Goal: Information Seeking & Learning: Learn about a topic

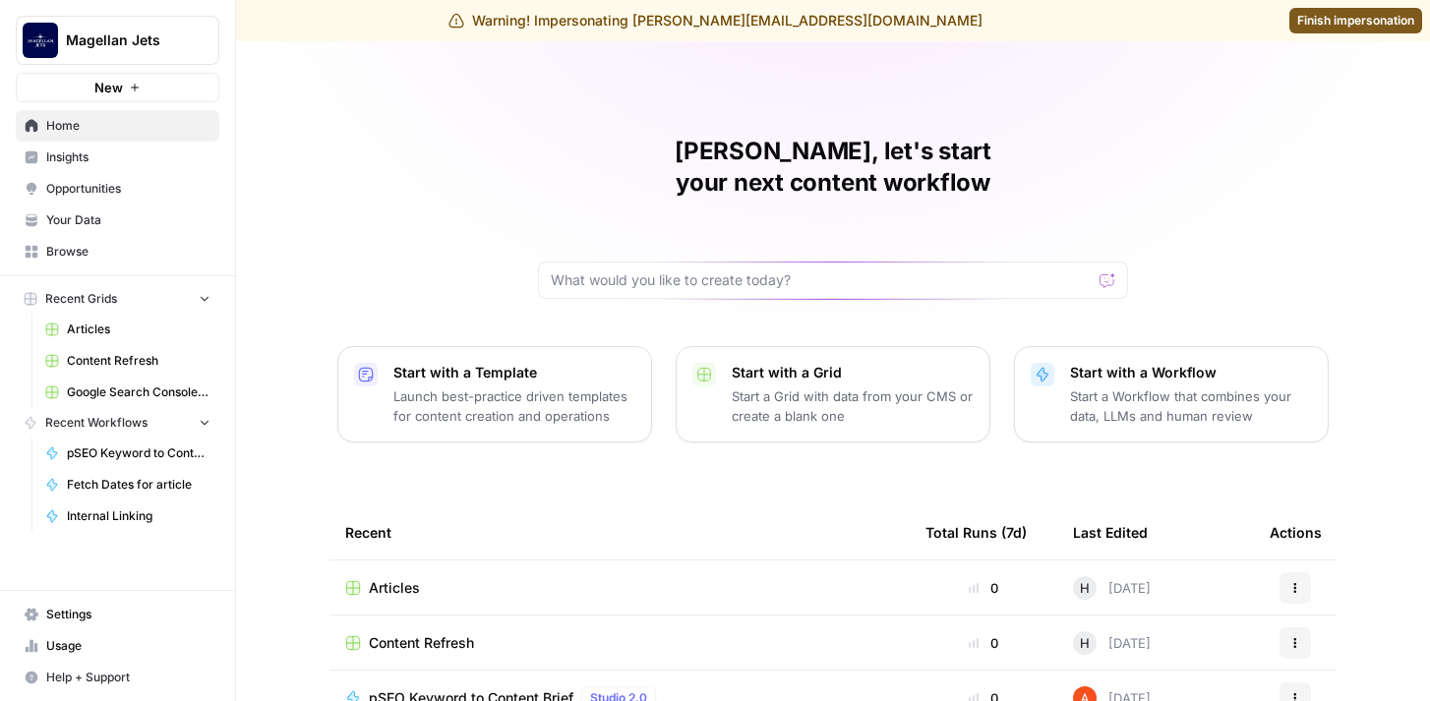
click at [116, 156] on span "Insights" at bounding box center [128, 157] width 164 height 18
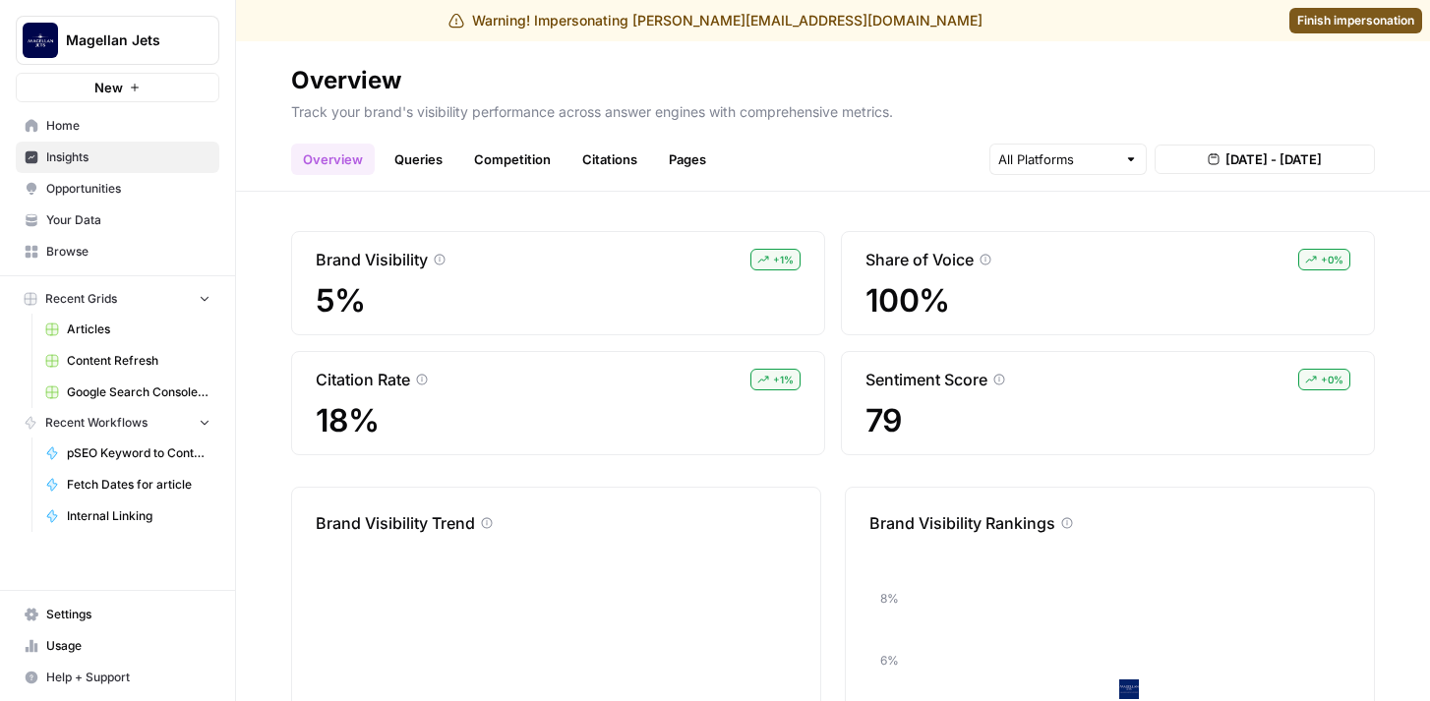
click at [420, 166] on link "Queries" at bounding box center [418, 159] width 72 height 31
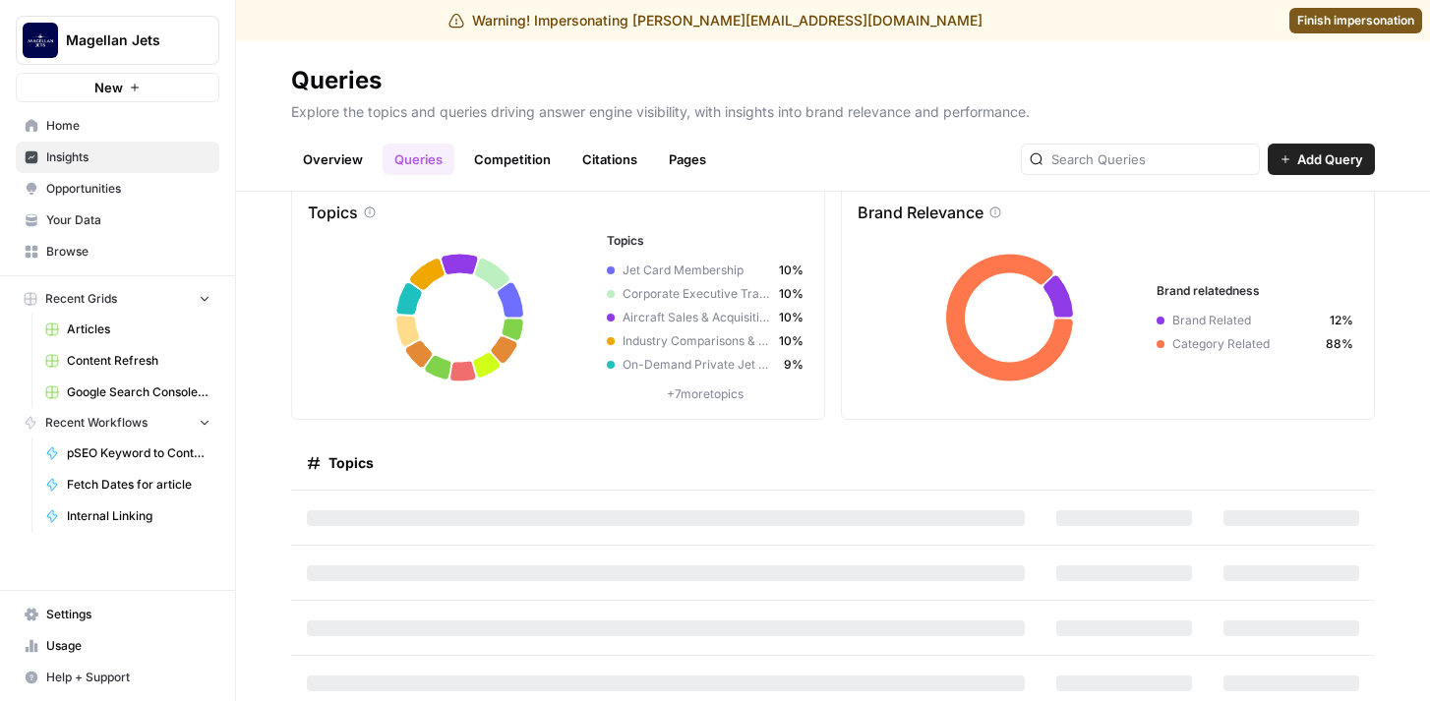
scroll to position [112, 0]
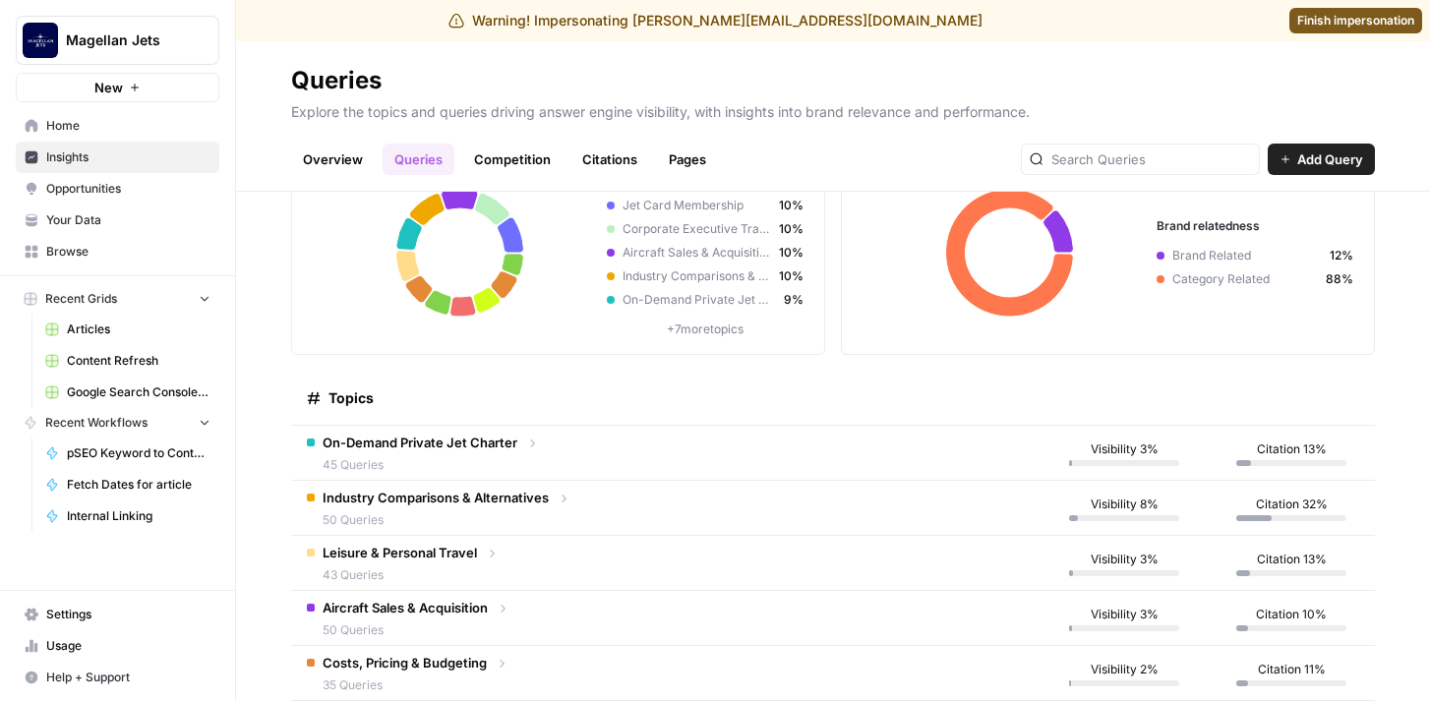
click at [561, 449] on td "On-Demand Private Jet Charter 45 Queries" at bounding box center [665, 453] width 749 height 54
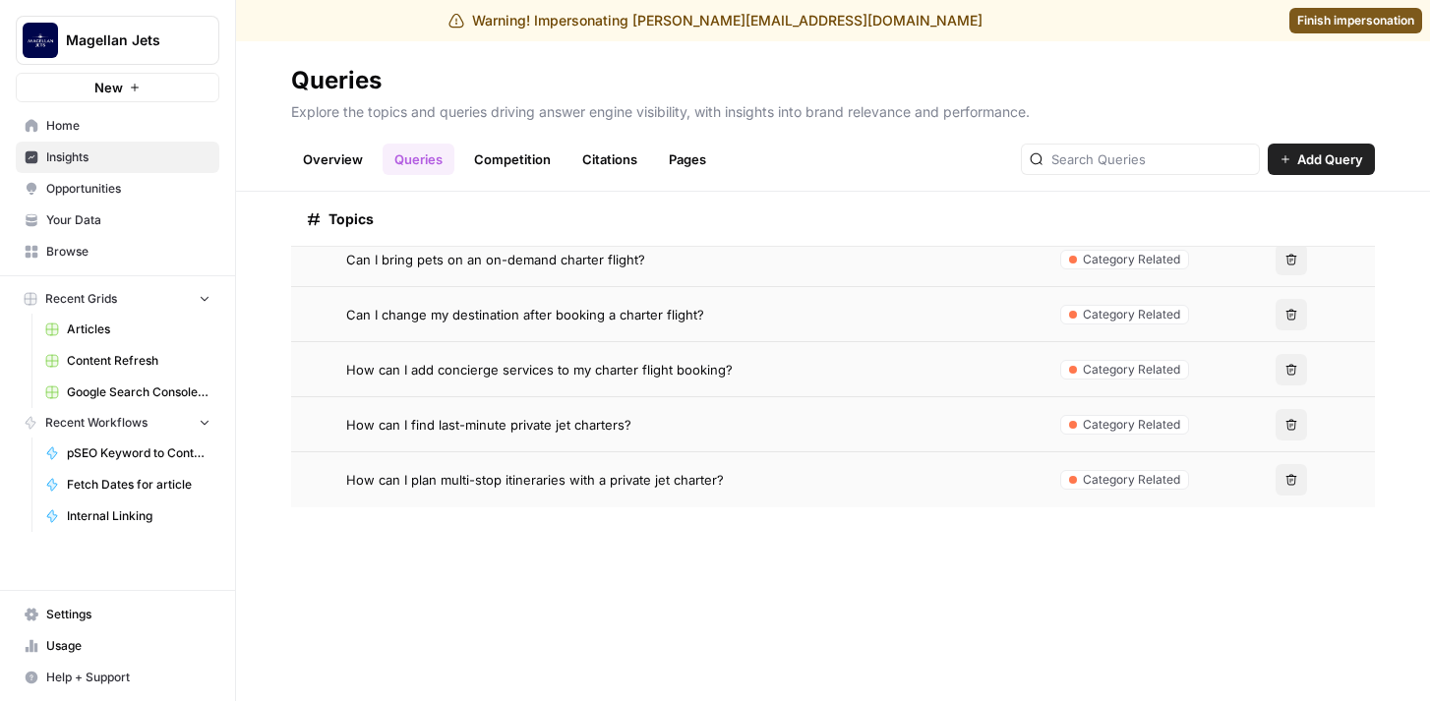
scroll to position [0, 0]
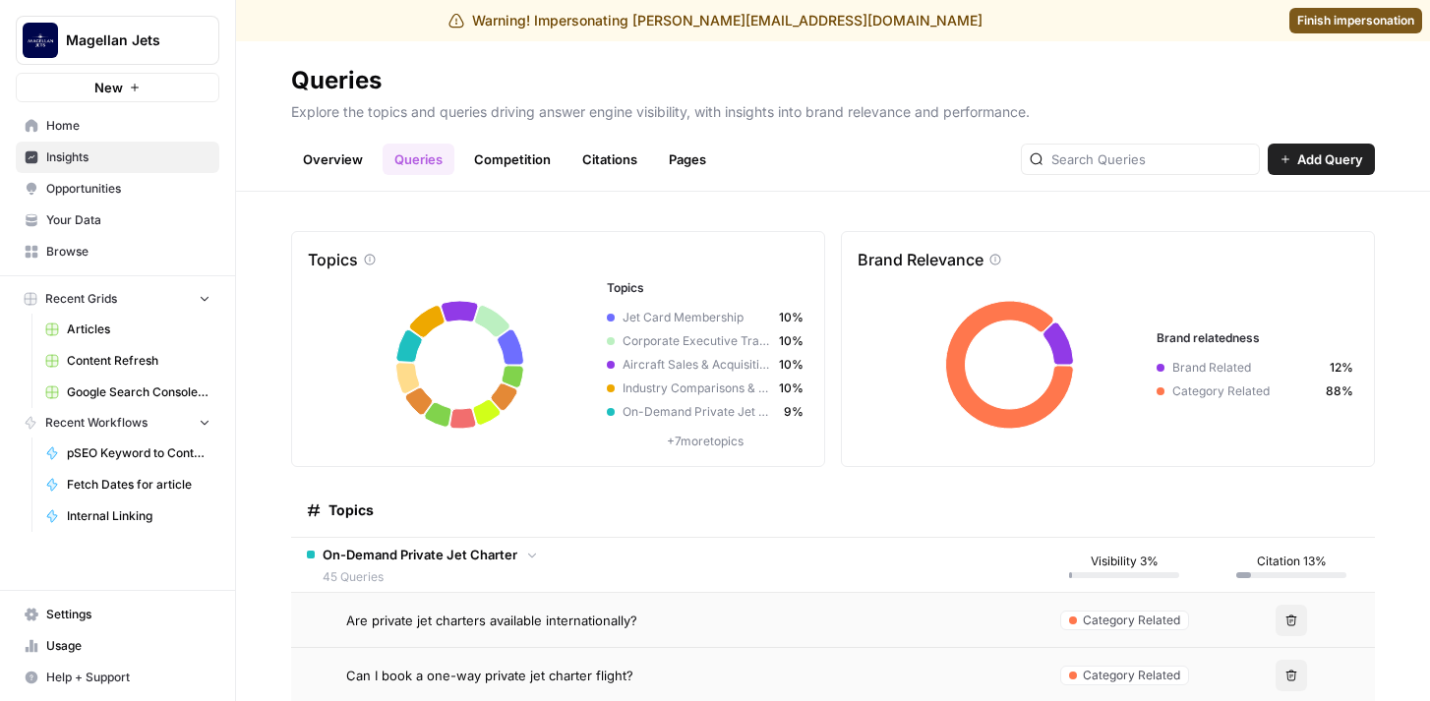
click at [527, 164] on link "Competition" at bounding box center [512, 159] width 100 height 31
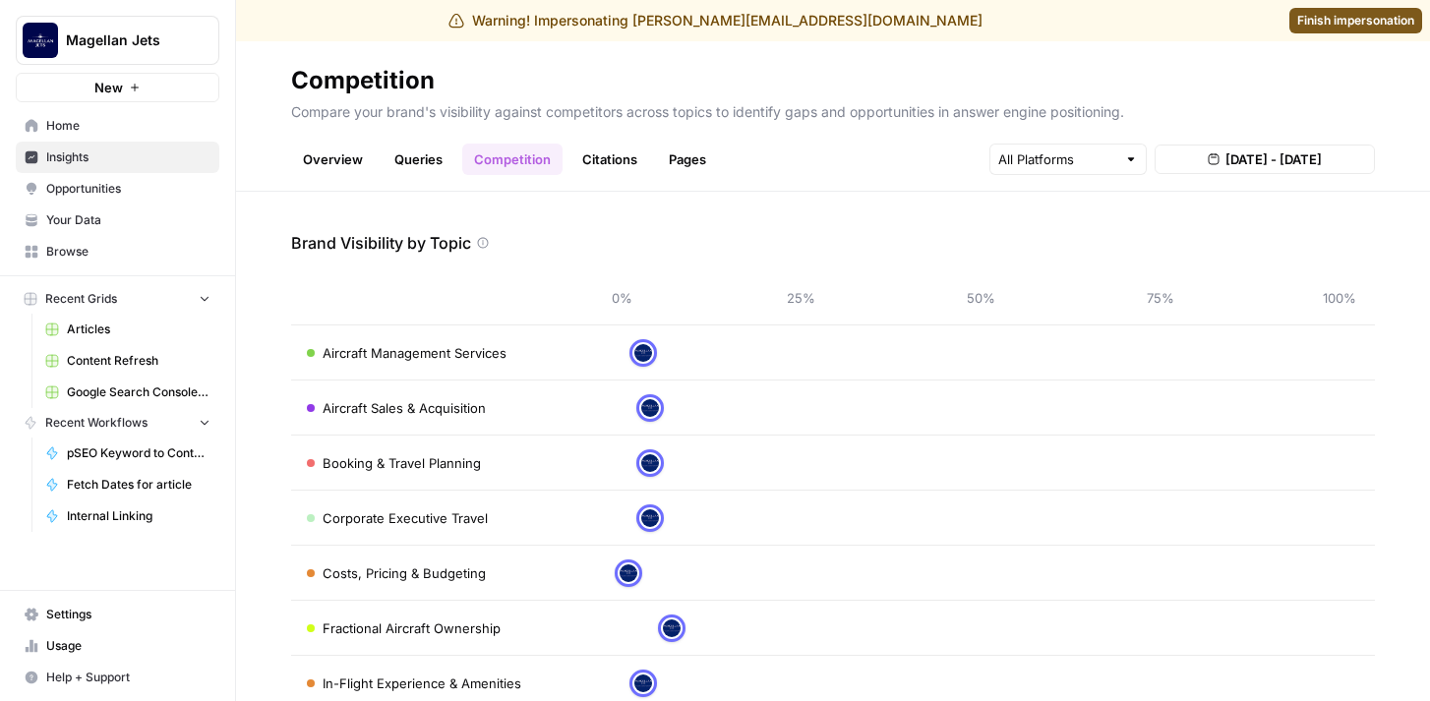
click at [334, 157] on link "Overview" at bounding box center [333, 159] width 84 height 31
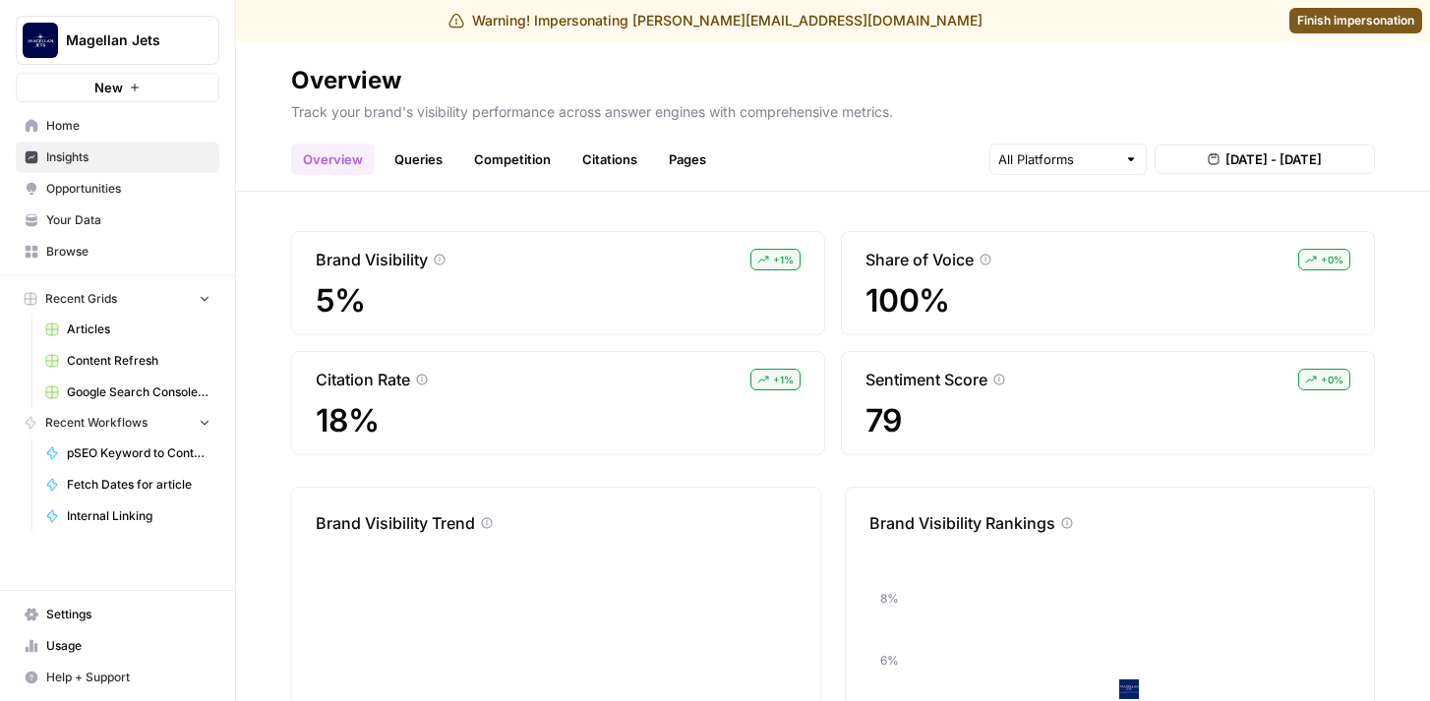
click at [1317, 20] on span "Finish impersonation" at bounding box center [1355, 21] width 117 height 18
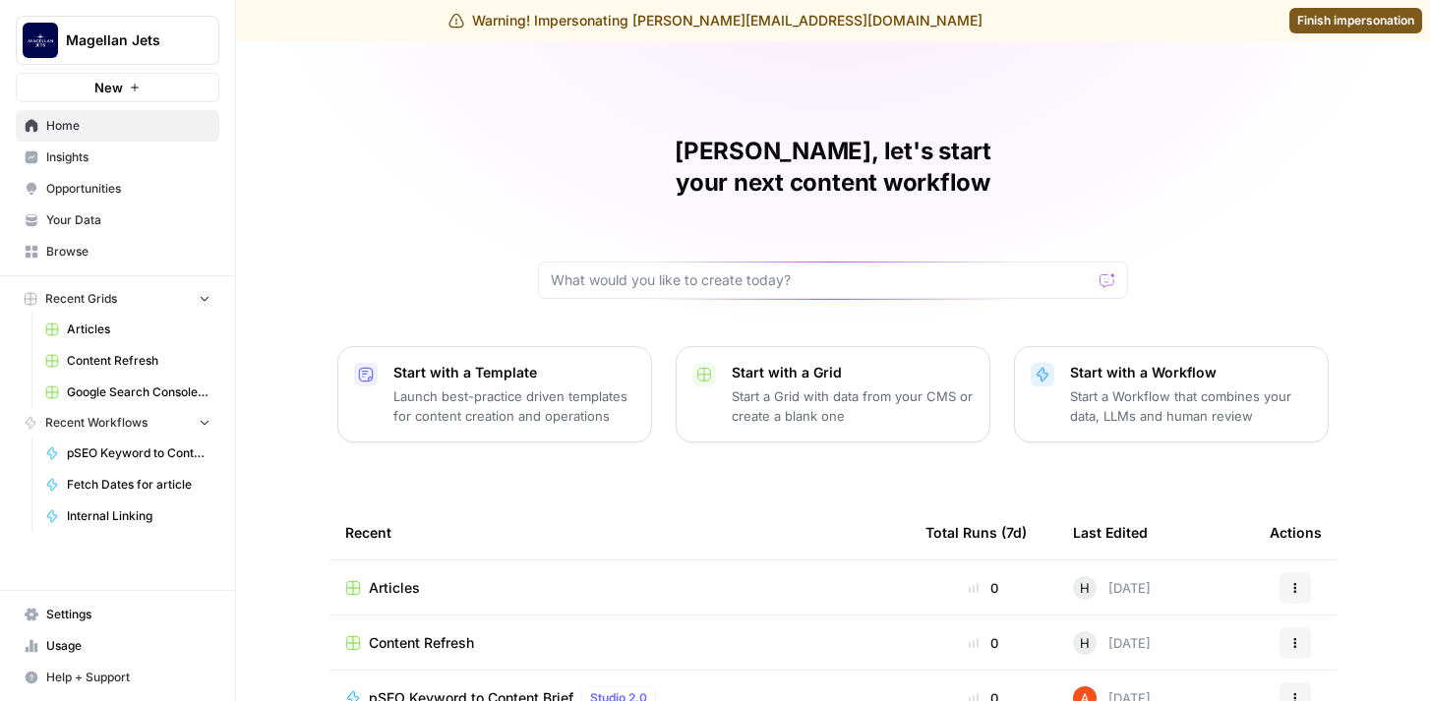
click at [118, 157] on span "Insights" at bounding box center [128, 157] width 164 height 18
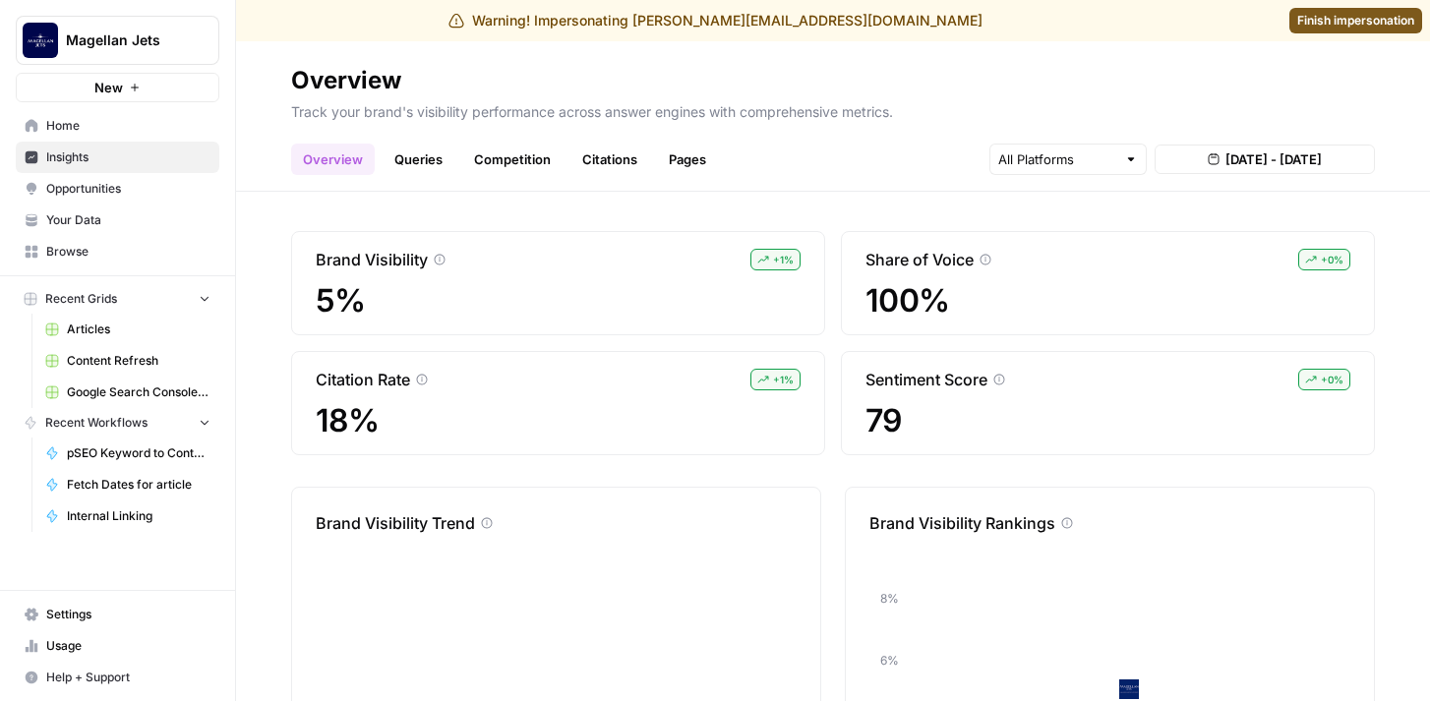
click at [238, 43] on icon "button" at bounding box center [239, 39] width 14 height 14
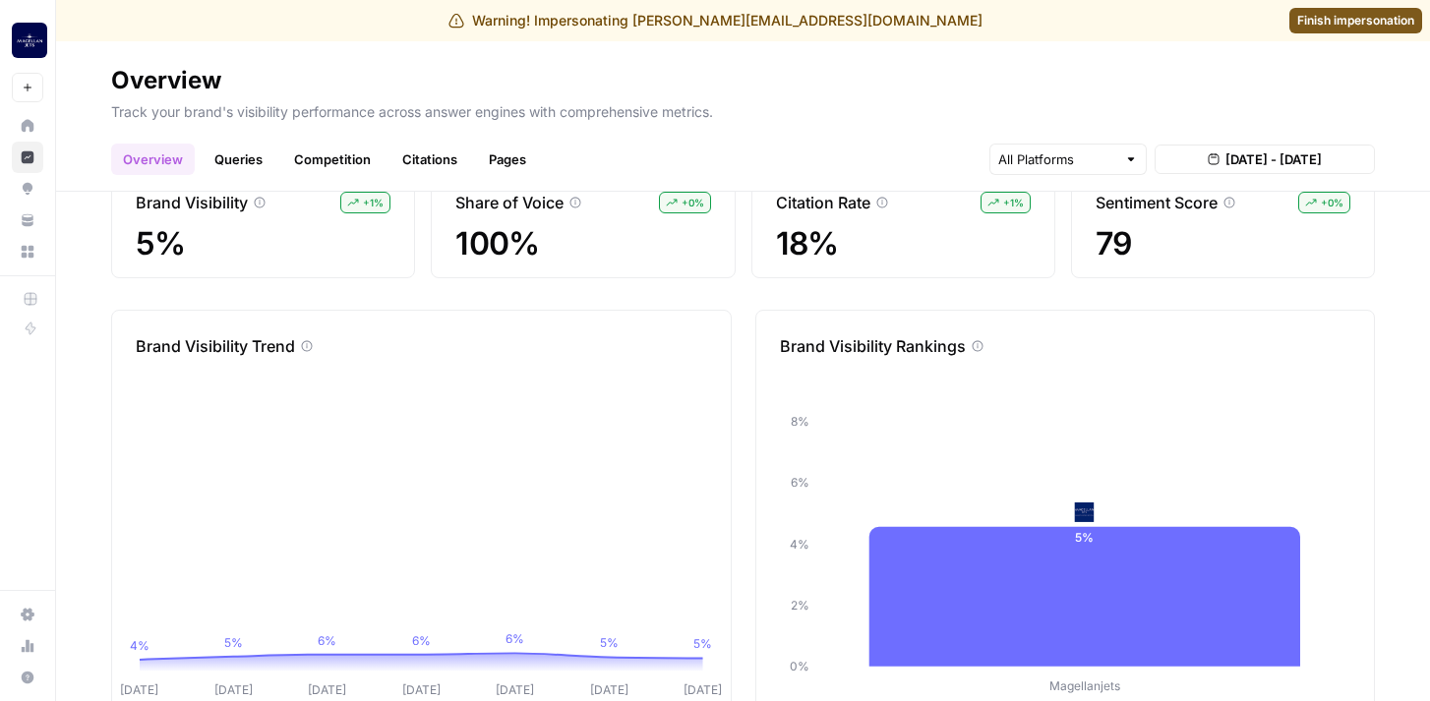
scroll to position [108, 0]
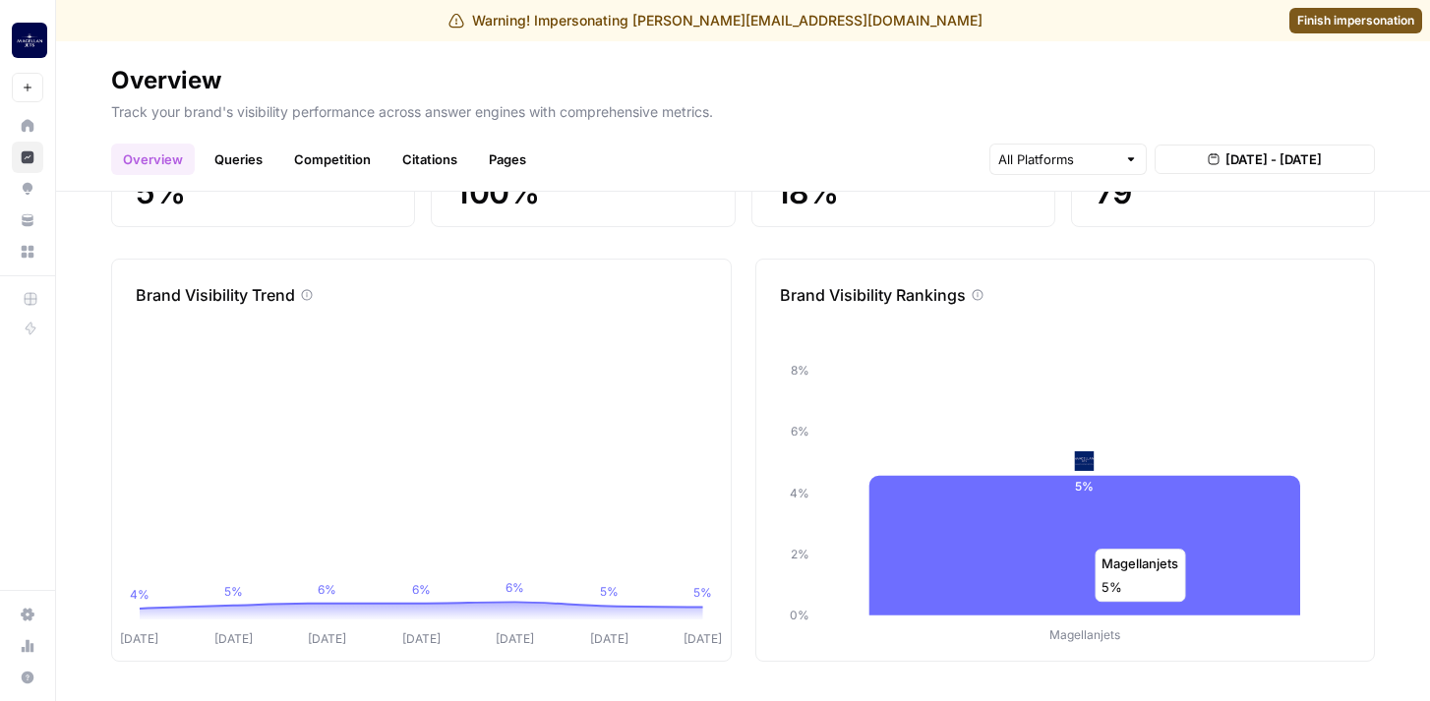
click at [1057, 540] on icon at bounding box center [1084, 546] width 432 height 140
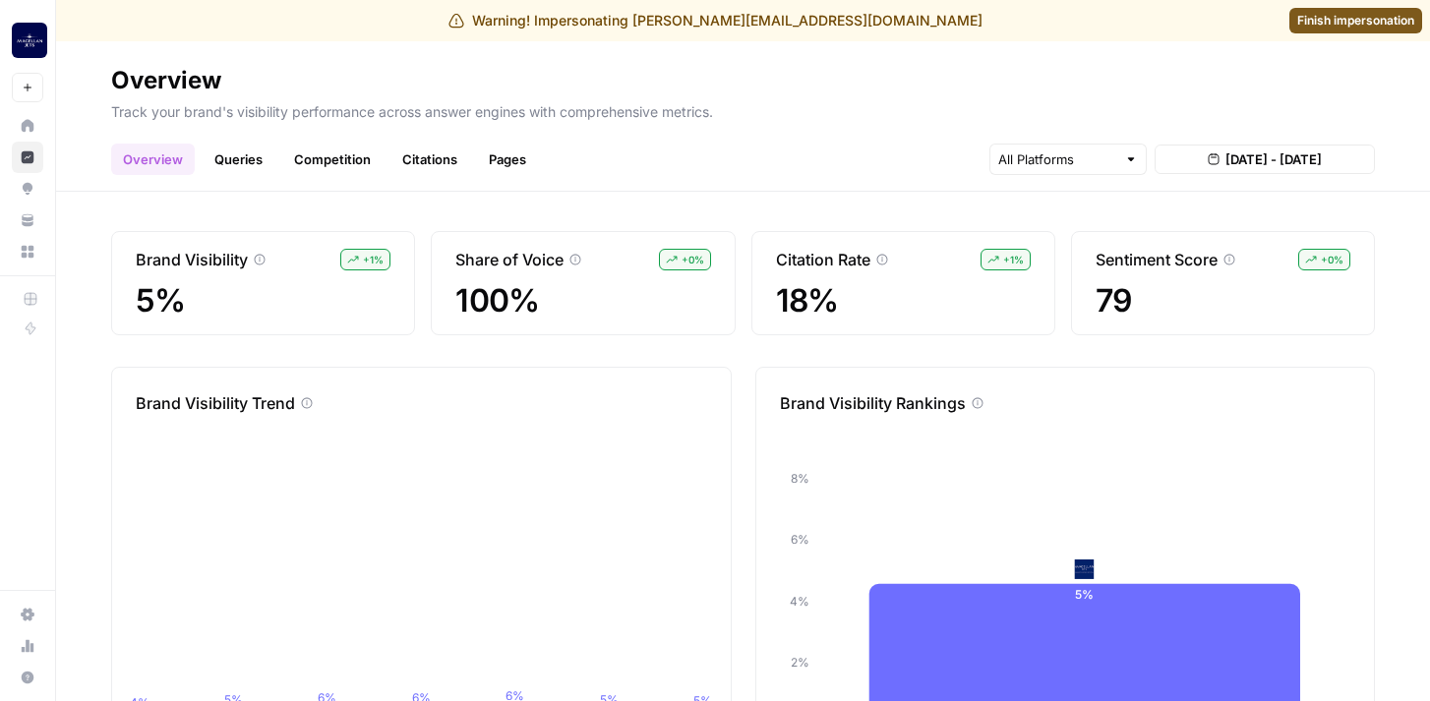
click at [237, 154] on link "Queries" at bounding box center [239, 159] width 72 height 31
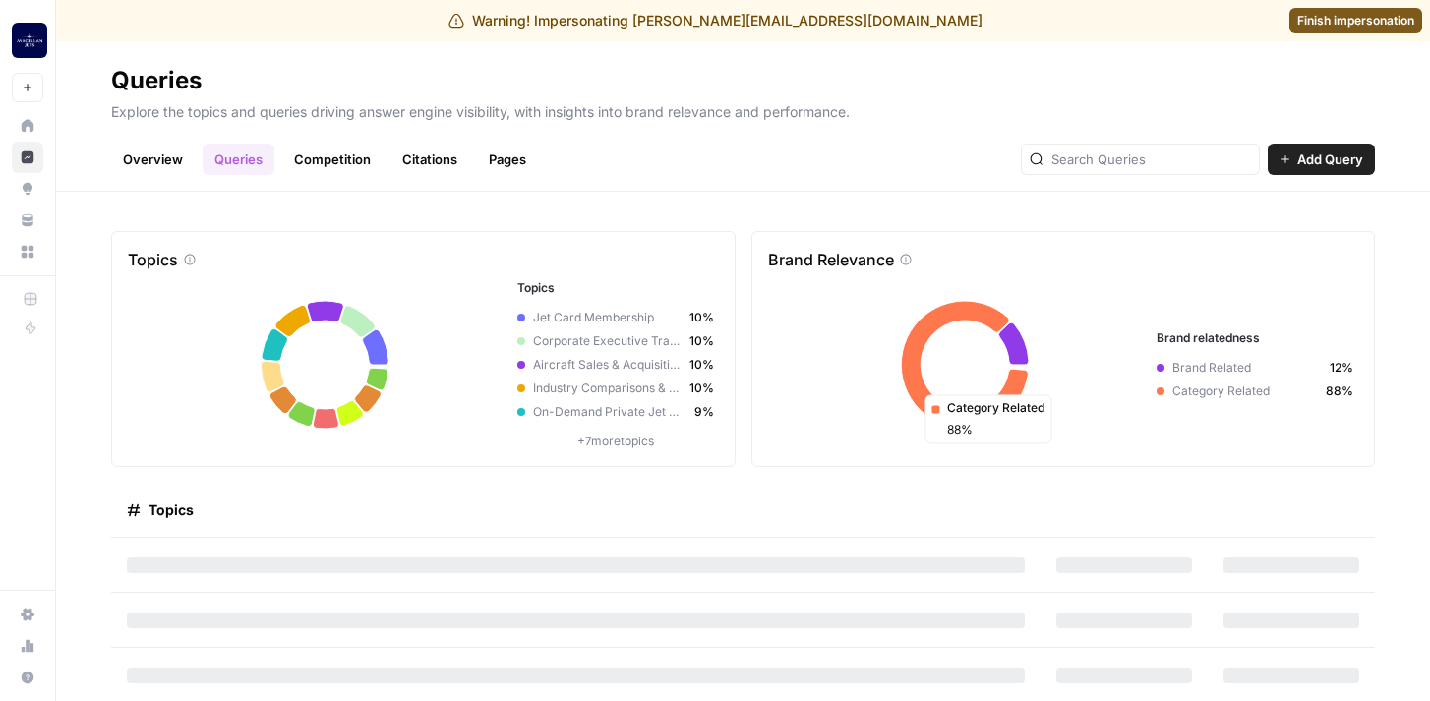
scroll to position [112, 0]
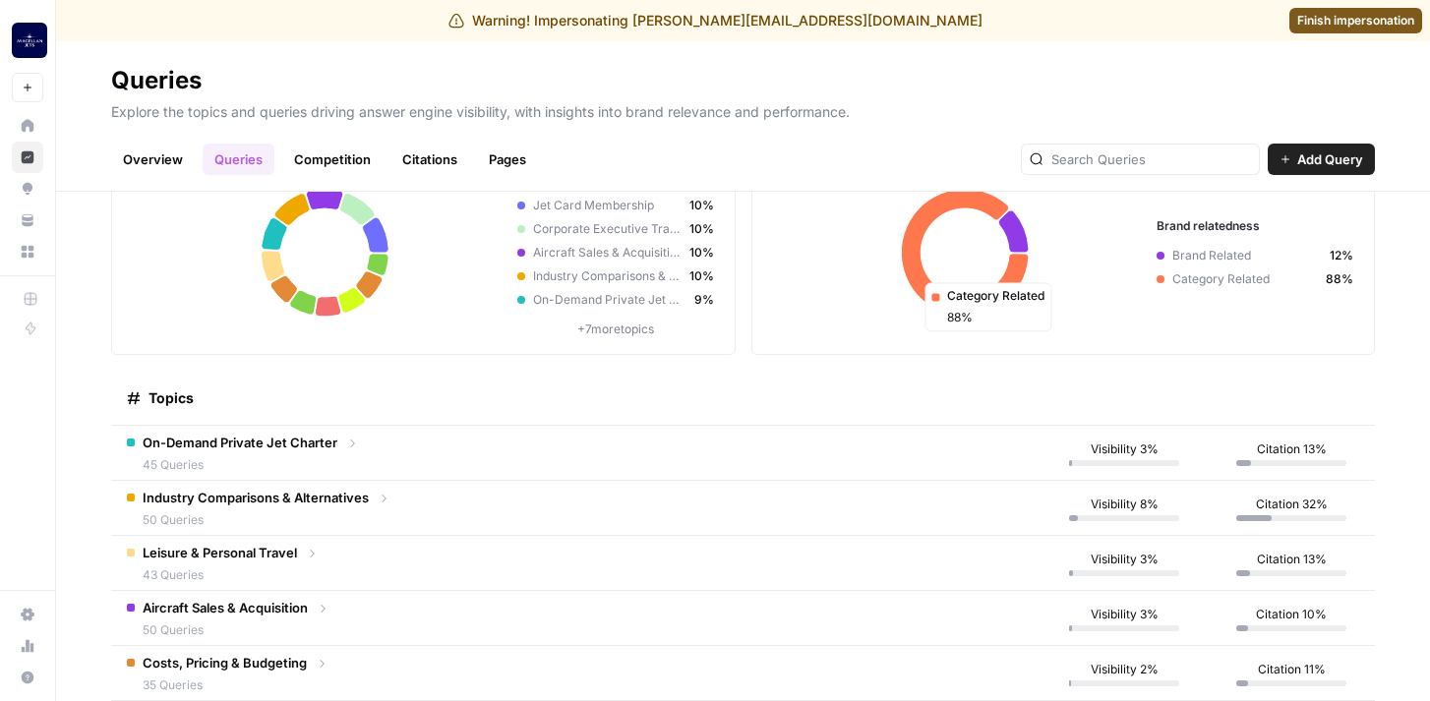
click at [993, 453] on td "On-Demand Private Jet Charter 45 Queries" at bounding box center [575, 453] width 929 height 54
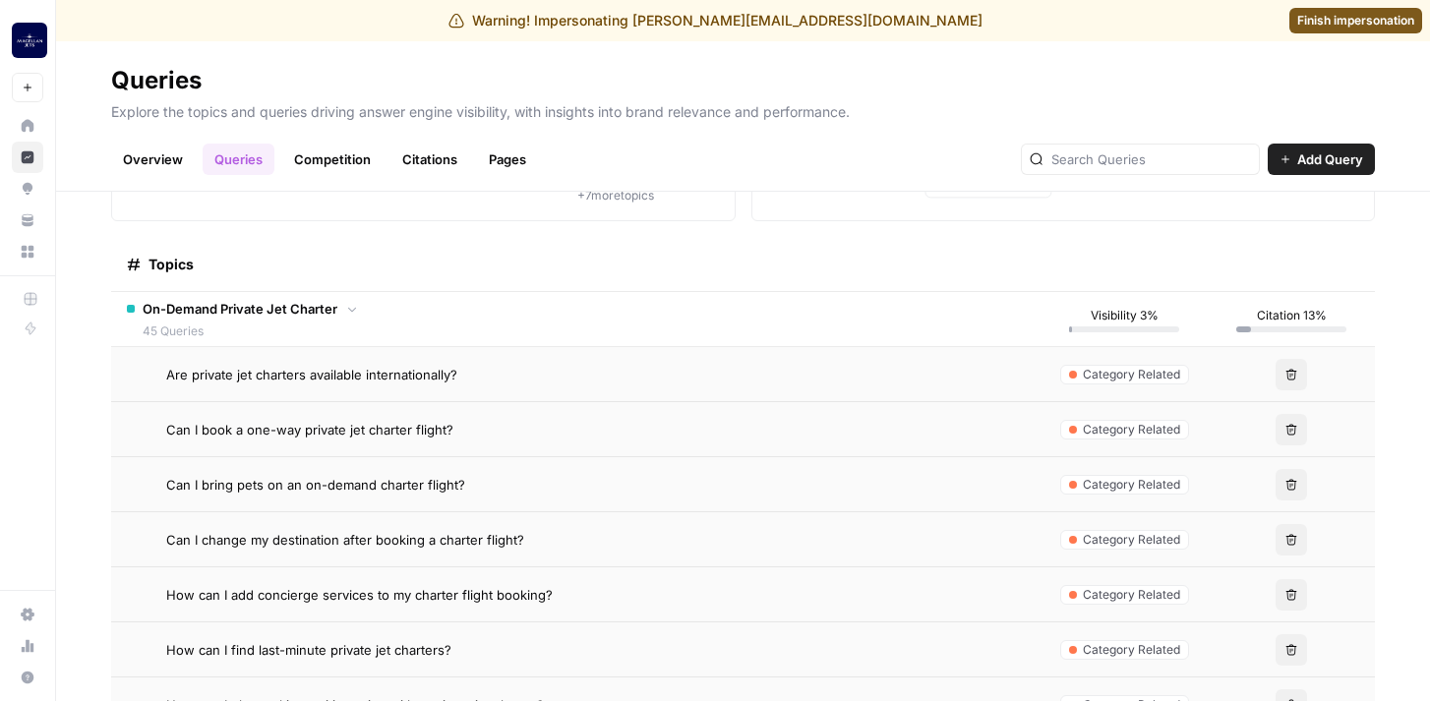
scroll to position [247, 0]
click at [1120, 378] on span "Category Related" at bounding box center [1131, 374] width 97 height 18
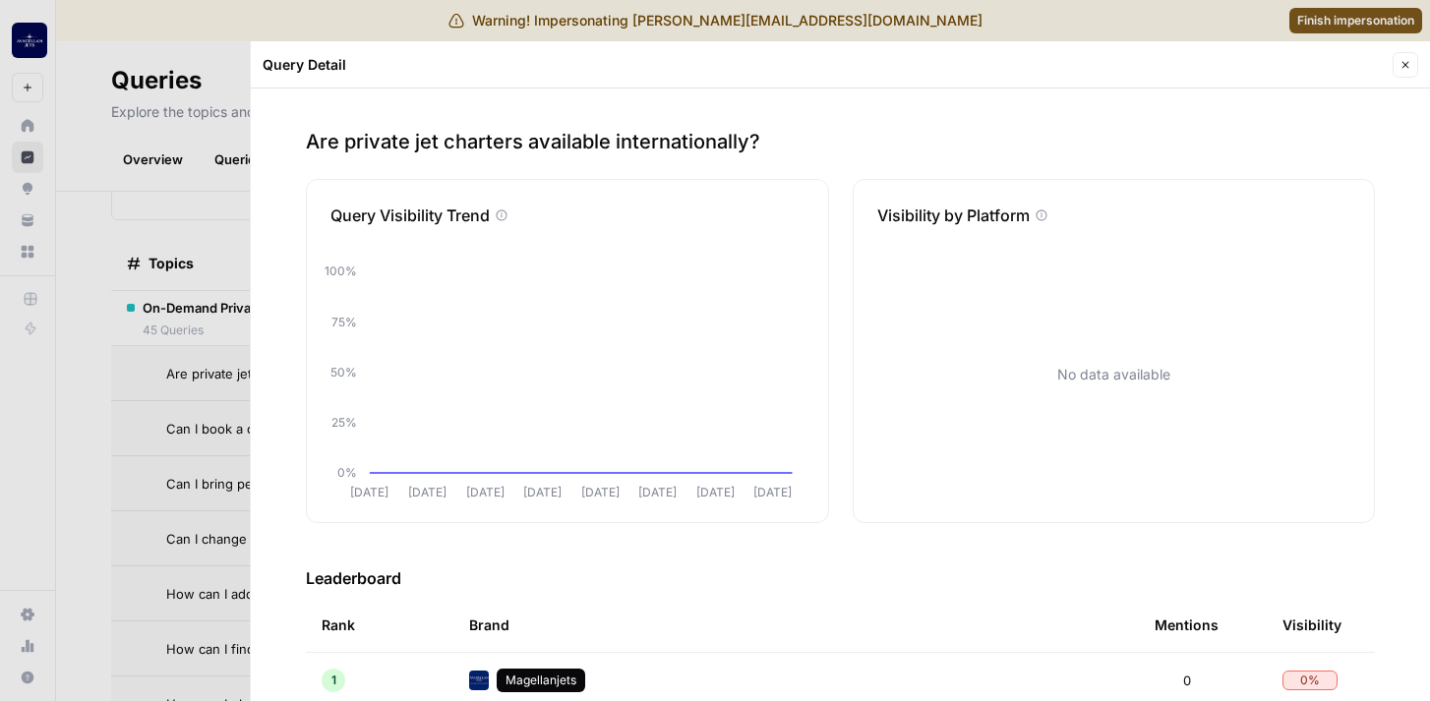
click at [1407, 61] on icon "button" at bounding box center [1405, 65] width 12 height 12
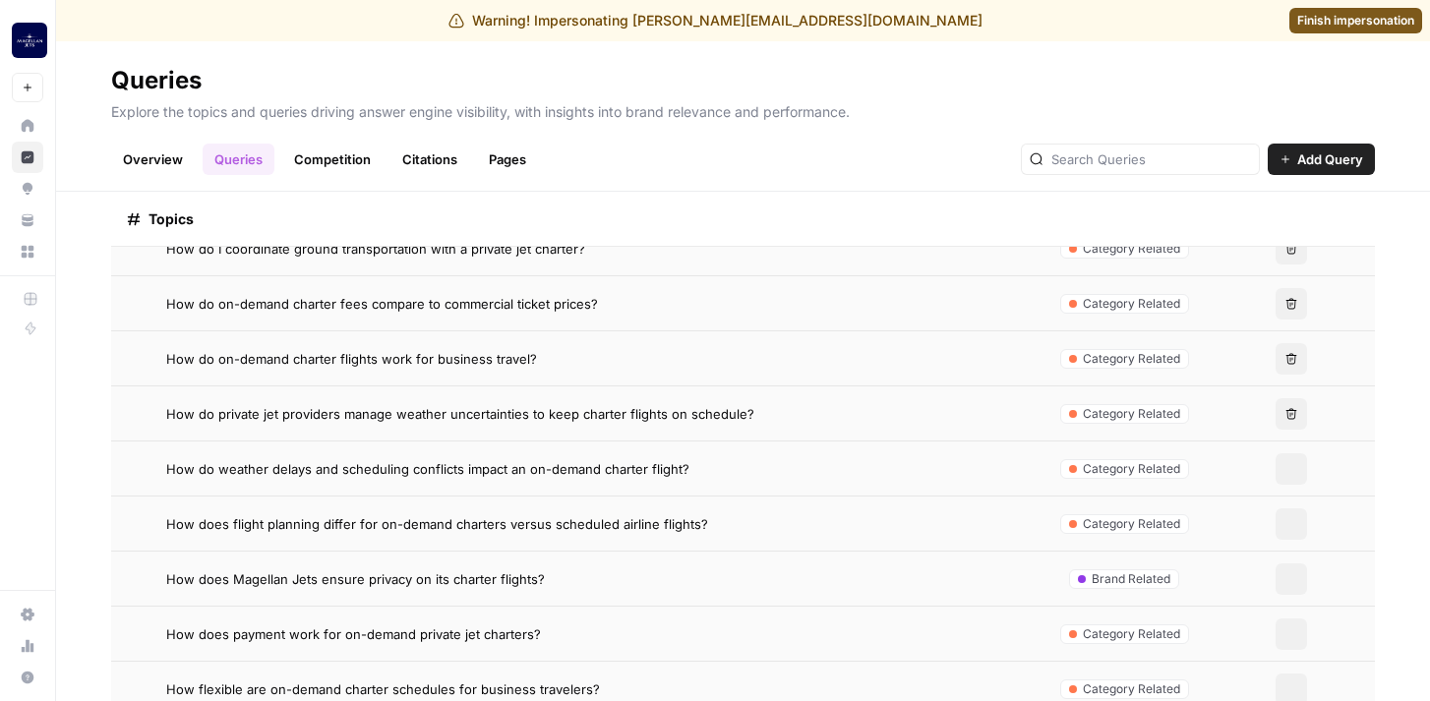
scroll to position [1084, 0]
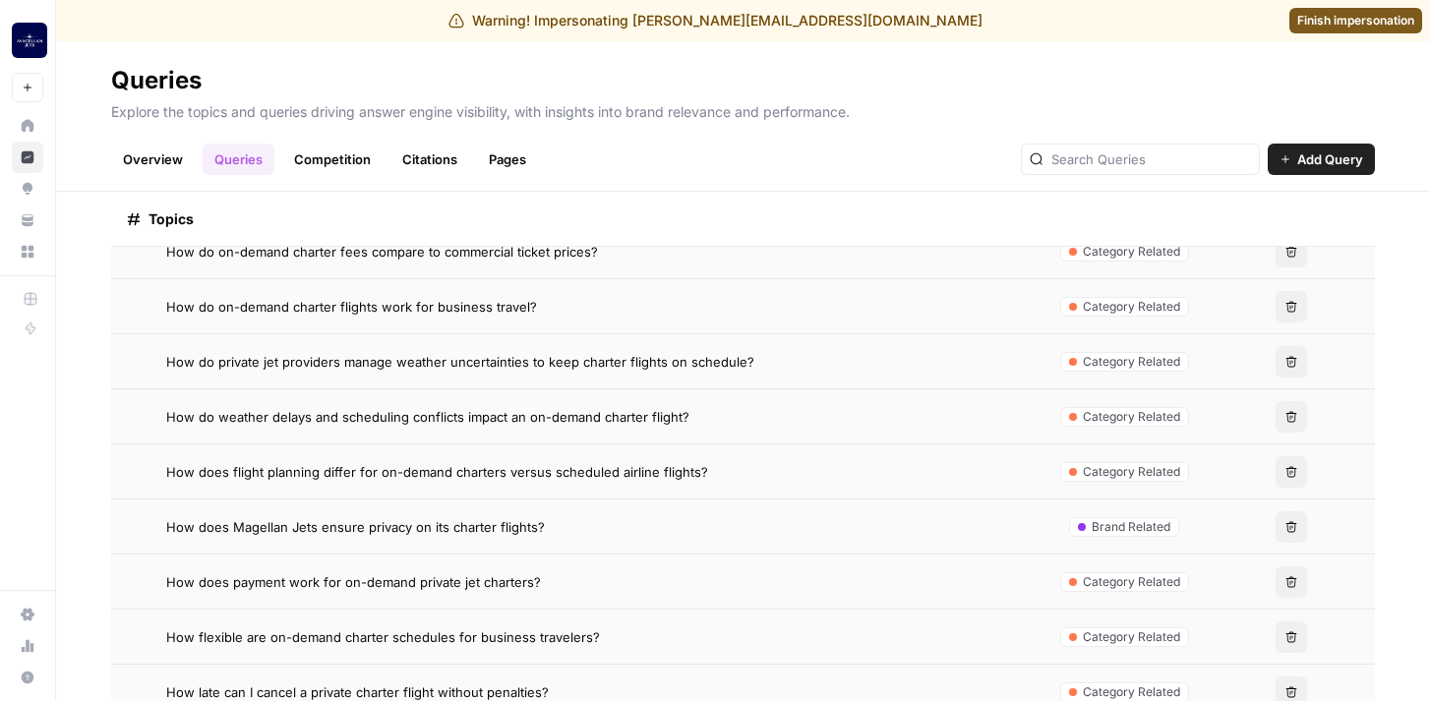
click at [502, 513] on td "How does Magellan Jets ensure privacy on its charter flights?" at bounding box center [575, 526] width 929 height 54
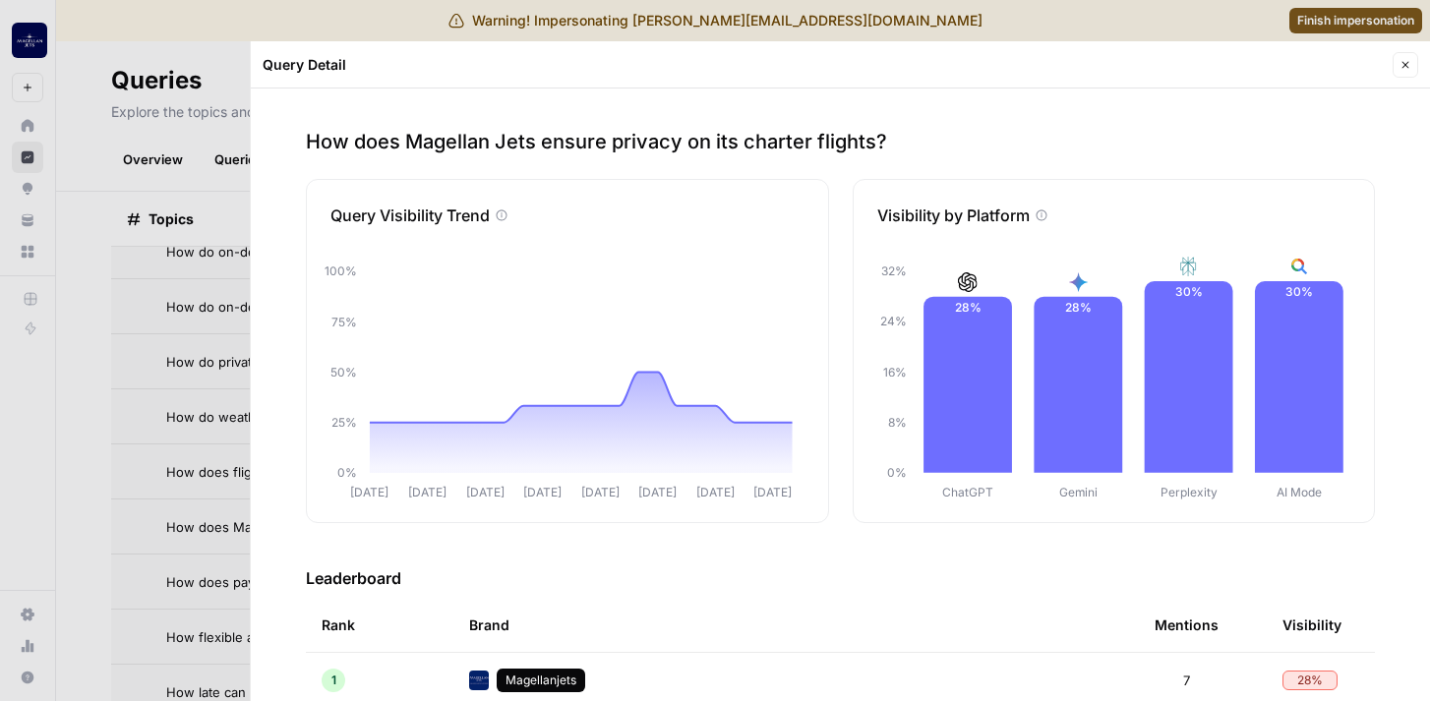
click at [1403, 71] on button "Close" at bounding box center [1405, 65] width 26 height 26
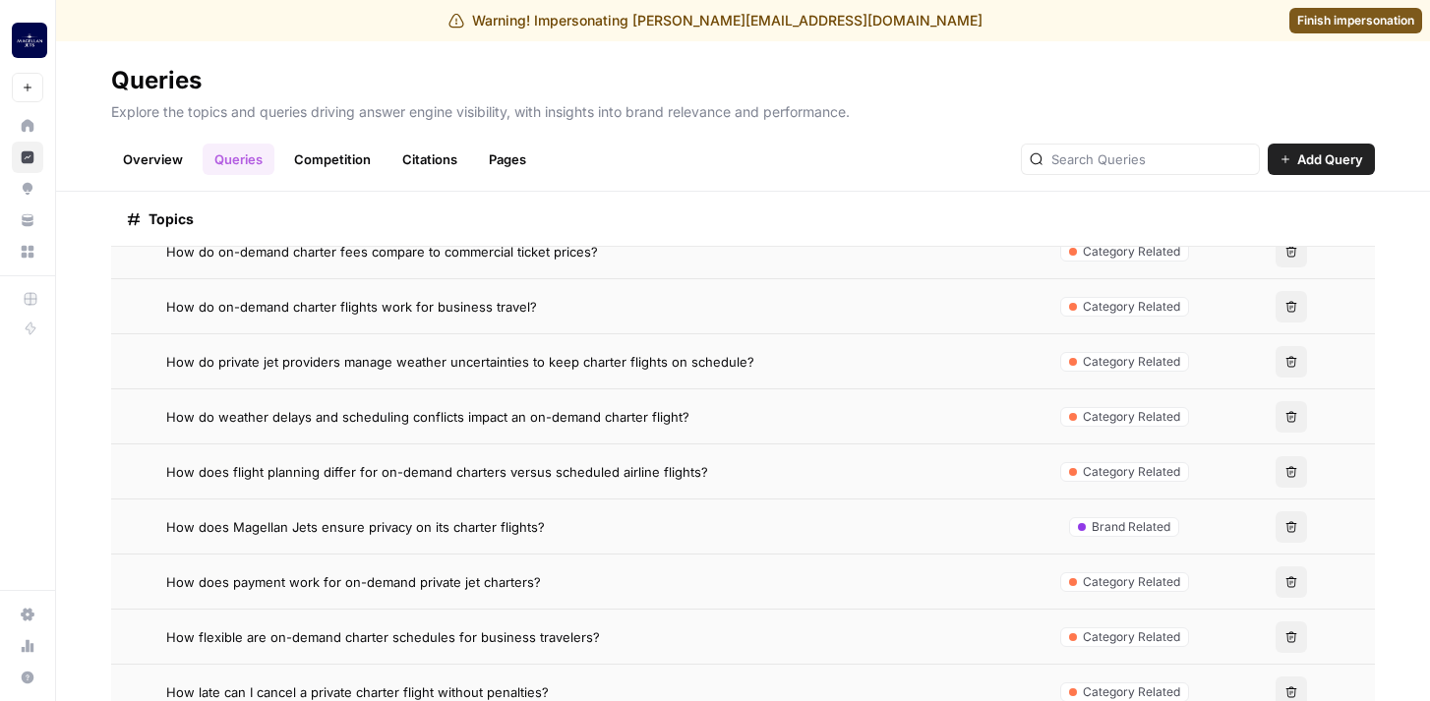
click at [352, 157] on link "Competition" at bounding box center [332, 159] width 100 height 31
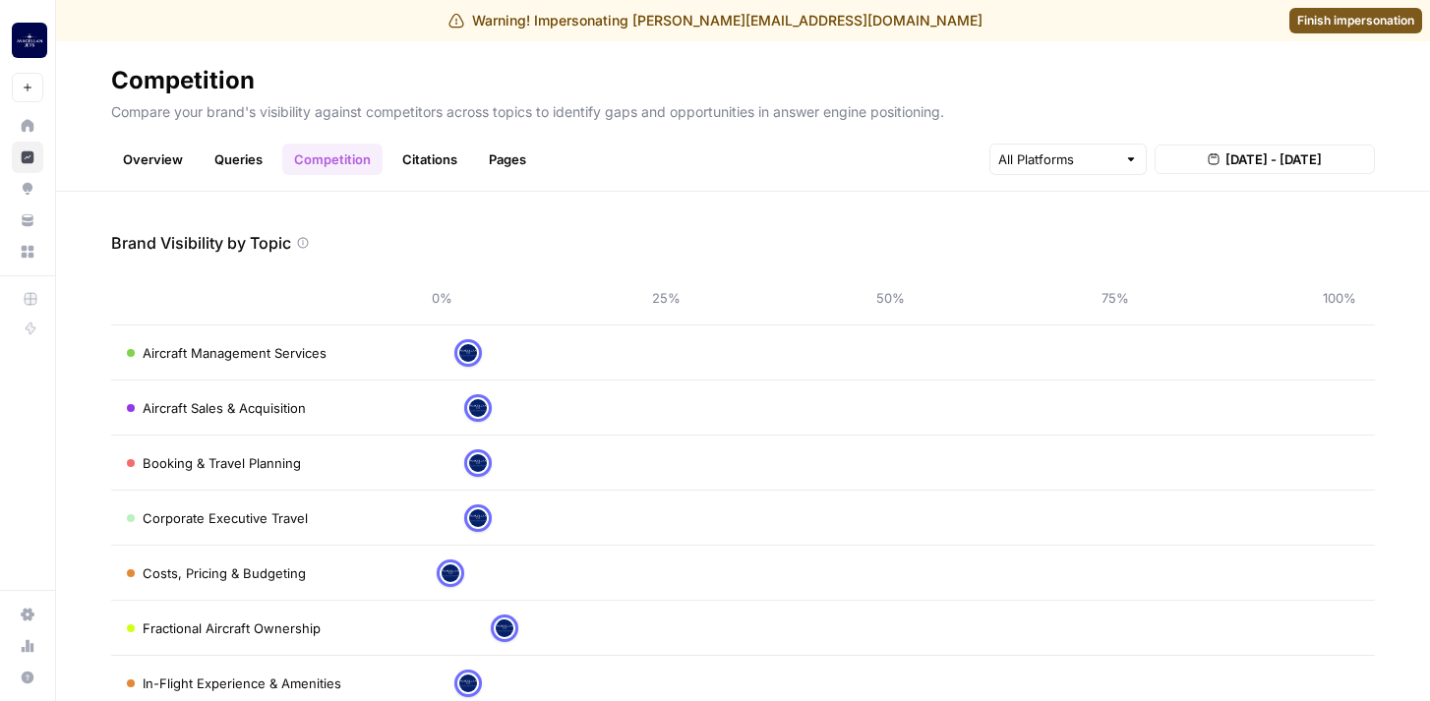
click at [397, 356] on td "Aircraft Management Services" at bounding box center [258, 352] width 295 height 54
click at [595, 355] on div at bounding box center [890, 352] width 898 height 31
click at [429, 156] on link "Citations" at bounding box center [429, 159] width 79 height 31
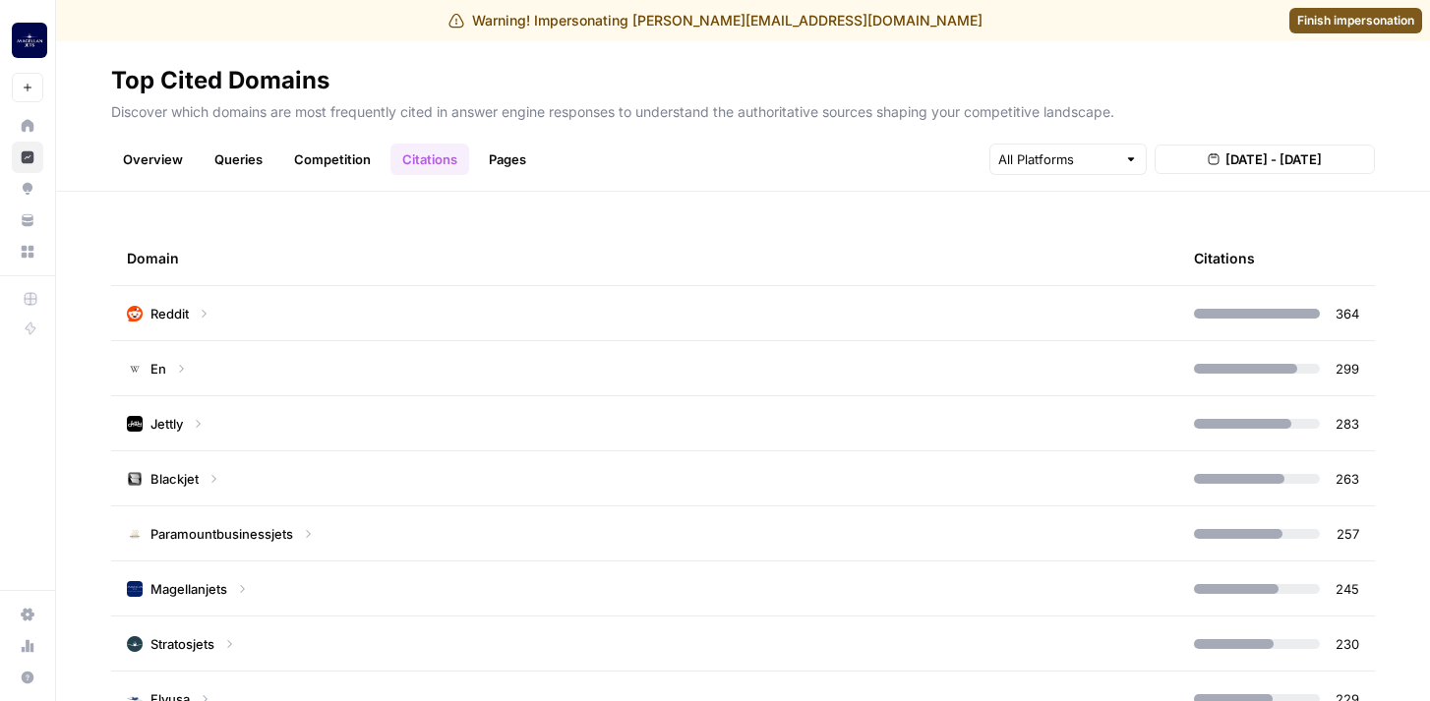
click at [508, 153] on link "Pages" at bounding box center [507, 159] width 61 height 31
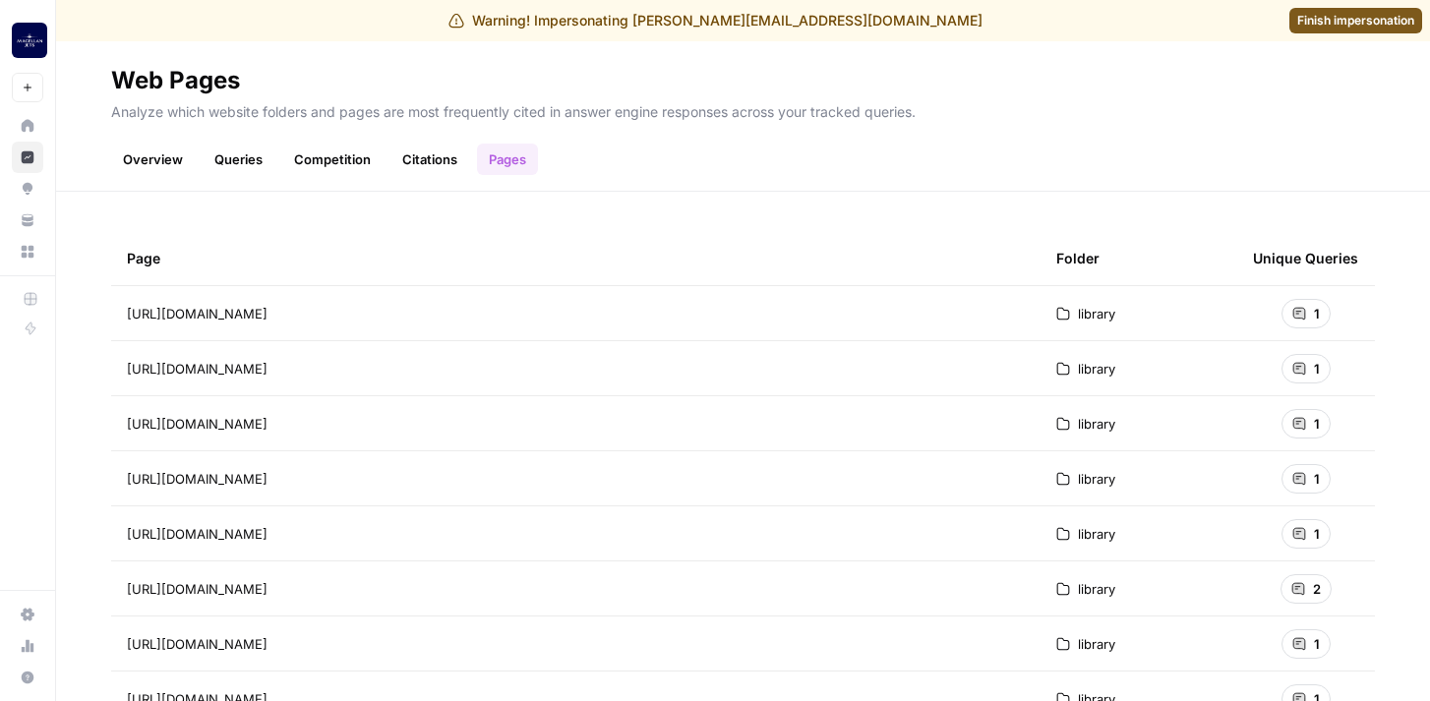
click at [151, 156] on link "Overview" at bounding box center [153, 159] width 84 height 31
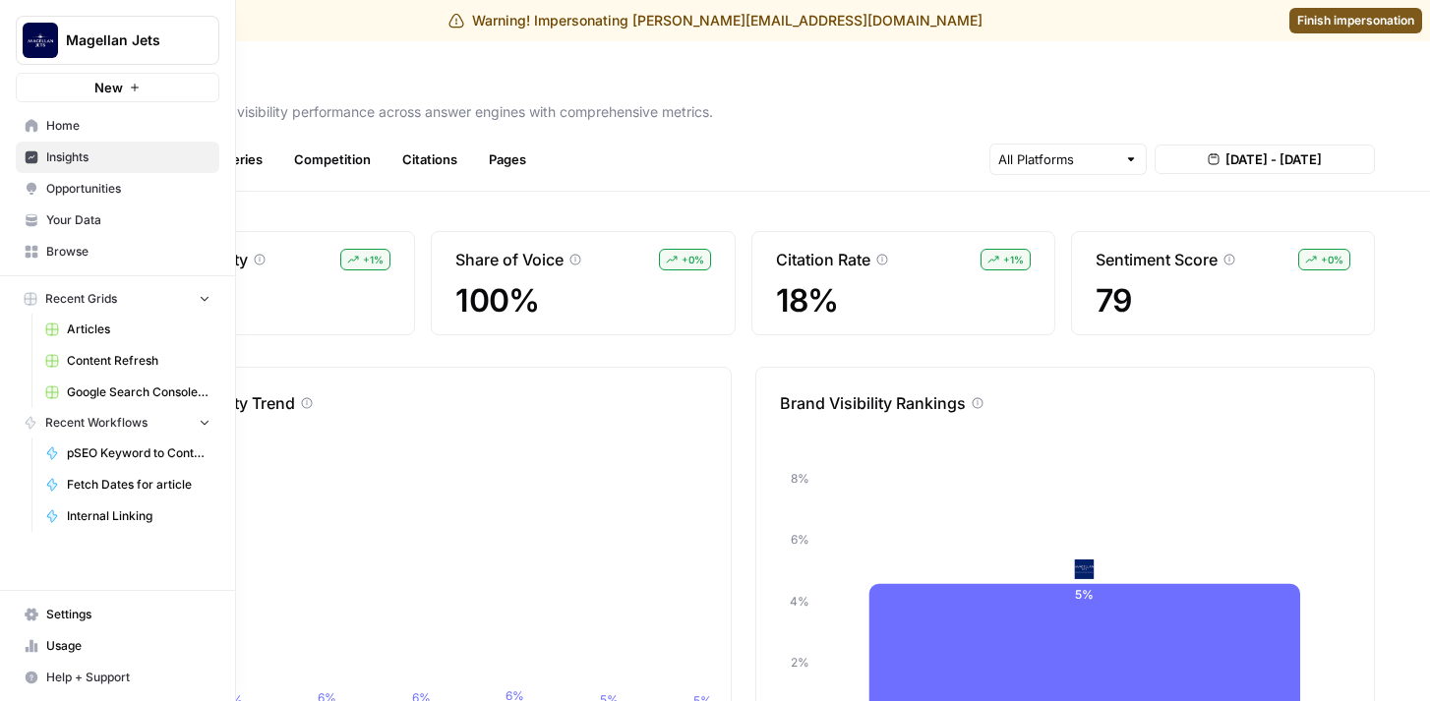
click at [40, 190] on link "Opportunities" at bounding box center [118, 188] width 204 height 31
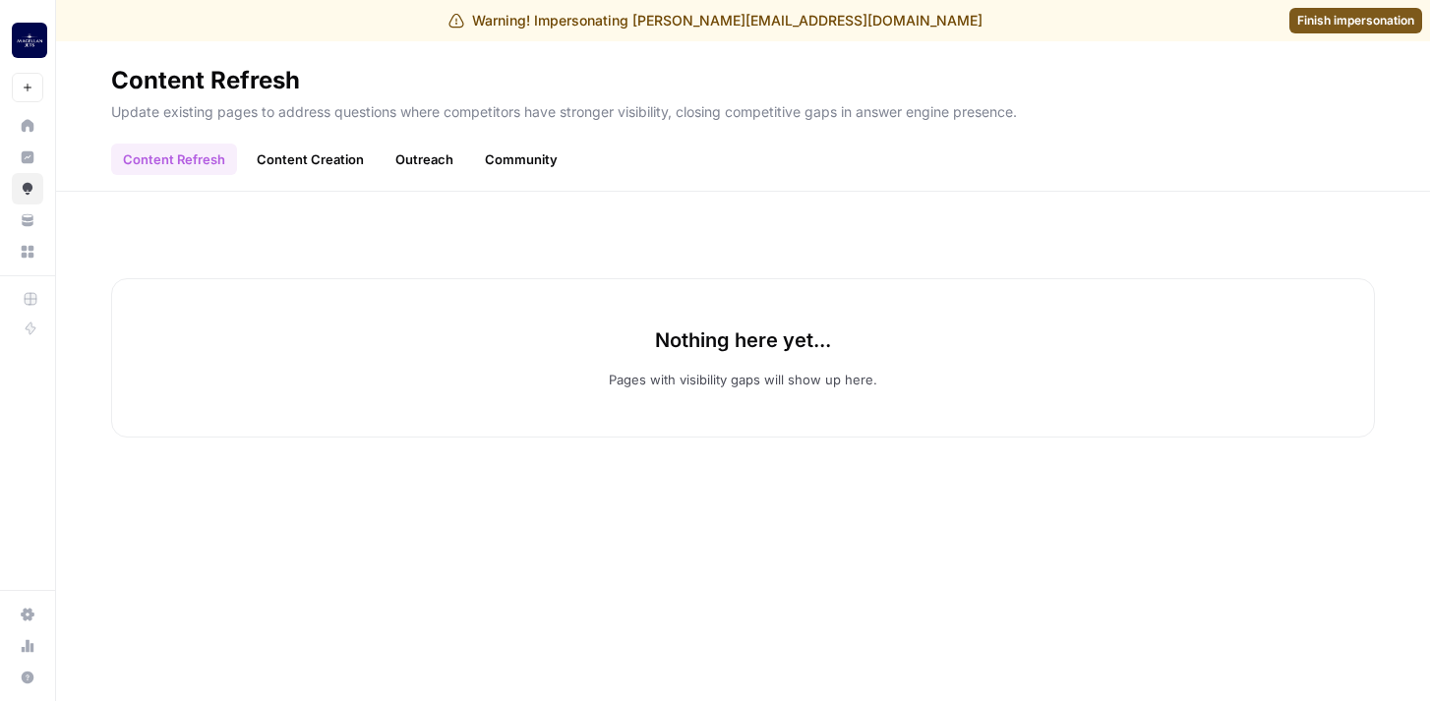
click at [294, 160] on link "Content Creation" at bounding box center [310, 159] width 131 height 31
click at [414, 158] on link "Outreach" at bounding box center [424, 159] width 82 height 31
click at [502, 159] on link "Community" at bounding box center [521, 159] width 96 height 31
click at [190, 155] on link "Content Refresh" at bounding box center [174, 159] width 126 height 31
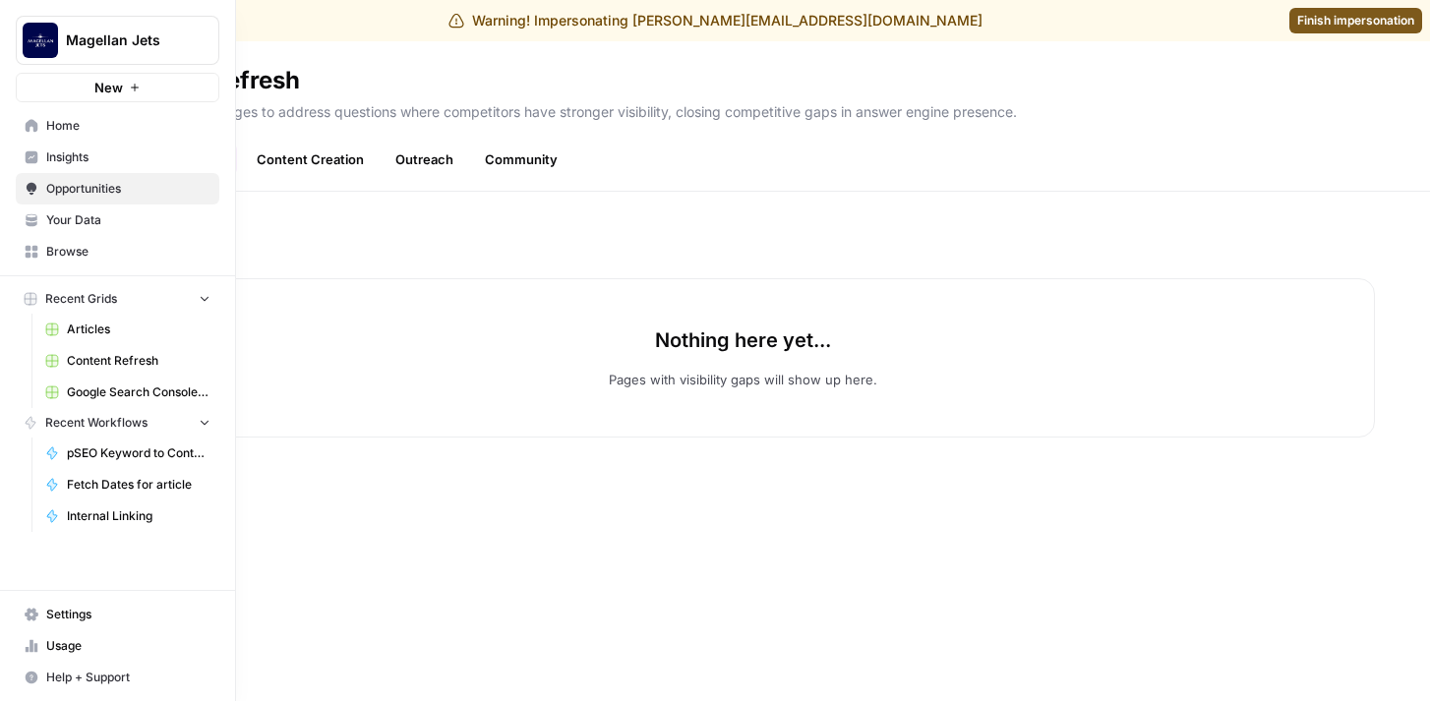
click at [76, 155] on span "Insights" at bounding box center [128, 157] width 164 height 18
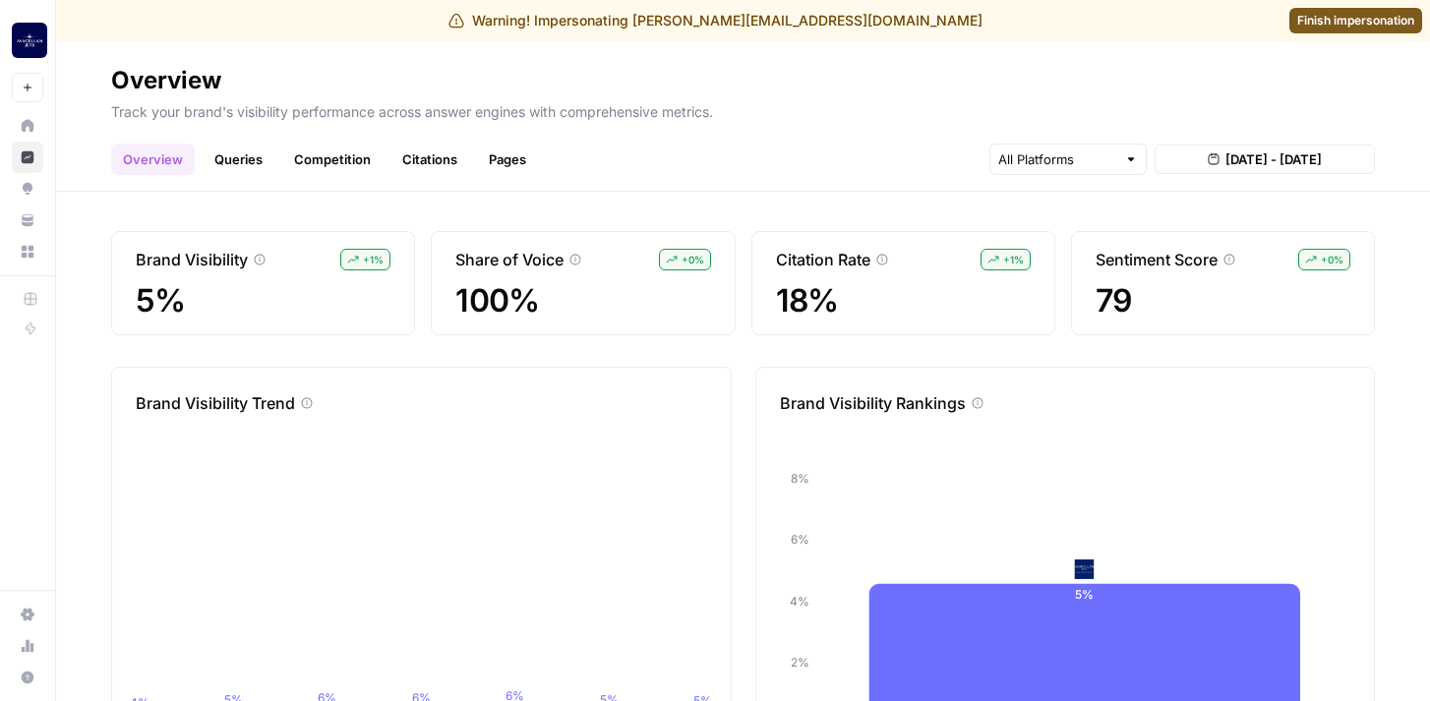
click at [1318, 12] on span "Finish impersonation" at bounding box center [1355, 21] width 117 height 18
